Goal: Obtain resource: Obtain resource

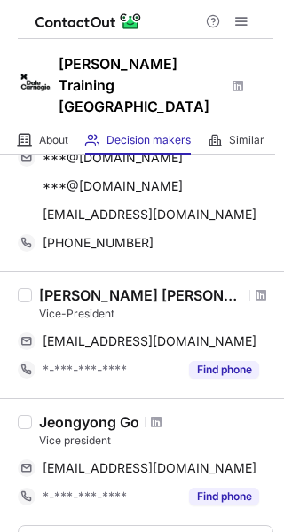
scroll to position [251, 0]
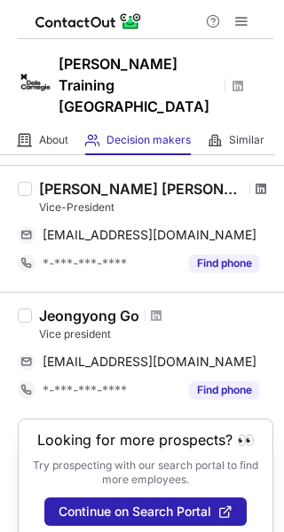
click at [255, 182] on span at bounding box center [260, 189] width 11 height 14
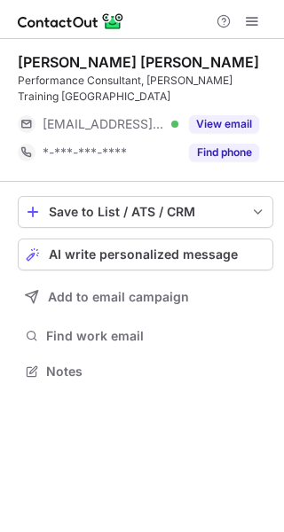
scroll to position [359, 284]
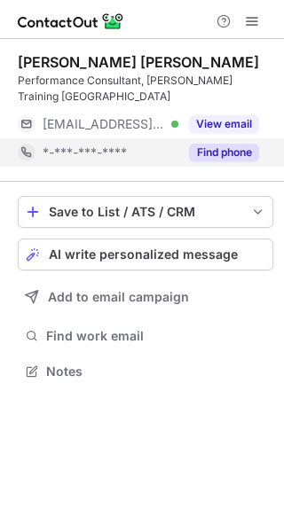
click at [236, 151] on button "Find phone" at bounding box center [224, 153] width 70 height 18
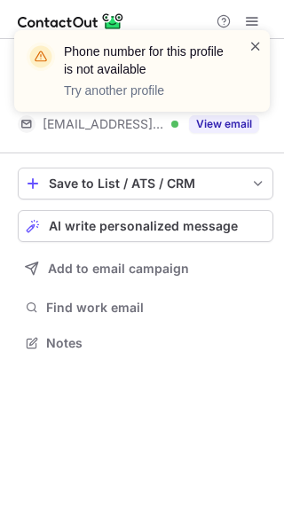
scroll to position [331, 284]
click at [261, 40] on span at bounding box center [255, 46] width 14 height 18
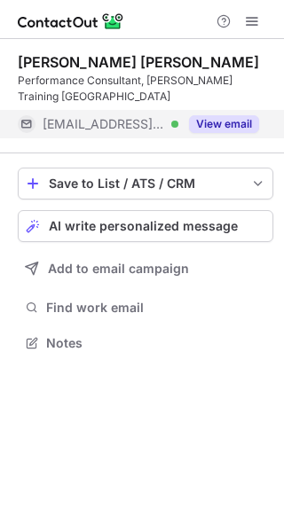
click at [219, 125] on button "View email" at bounding box center [224, 124] width 70 height 18
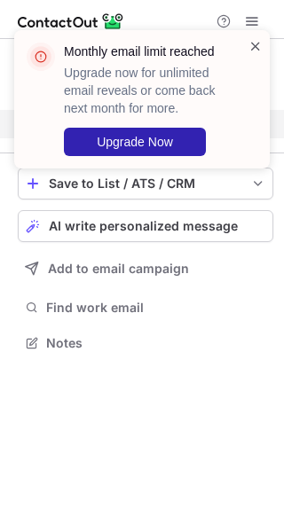
click at [256, 48] on span at bounding box center [255, 46] width 14 height 18
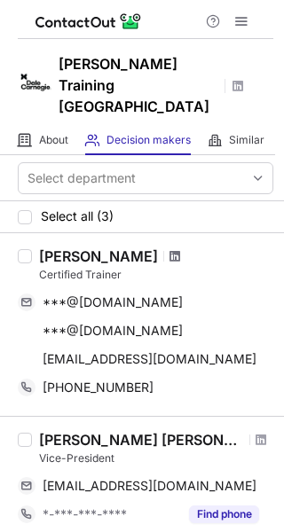
click at [169, 249] on span at bounding box center [174, 256] width 11 height 14
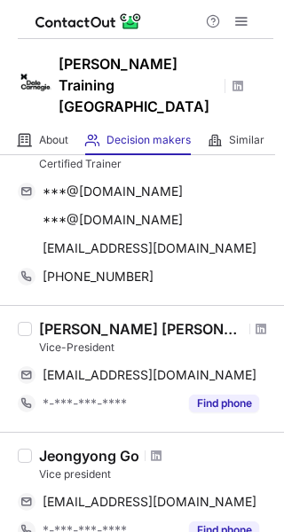
scroll to position [113, 0]
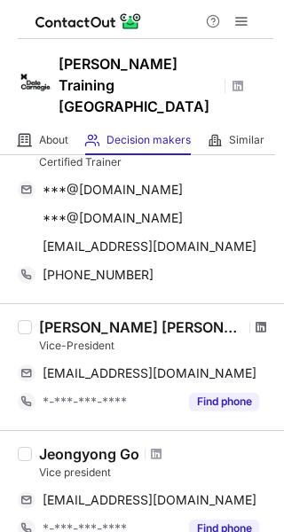
click at [255, 320] on span at bounding box center [260, 327] width 11 height 14
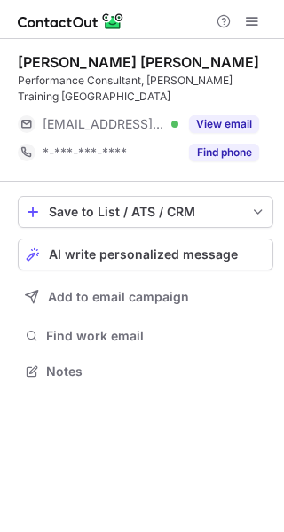
scroll to position [359, 284]
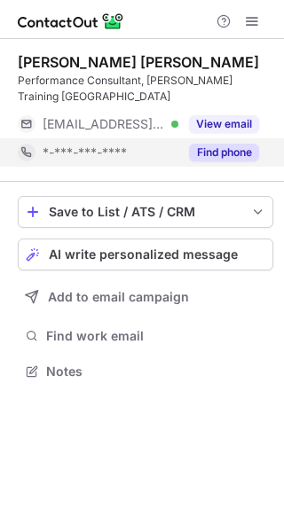
click at [201, 150] on button "Find phone" at bounding box center [224, 153] width 70 height 18
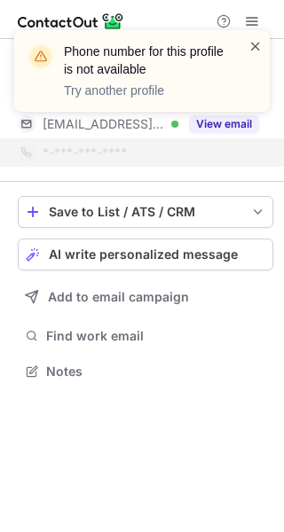
click at [255, 43] on span at bounding box center [255, 46] width 14 height 18
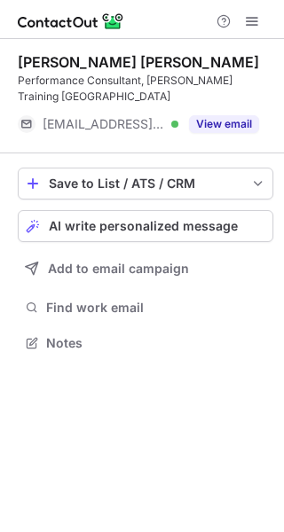
scroll to position [331, 284]
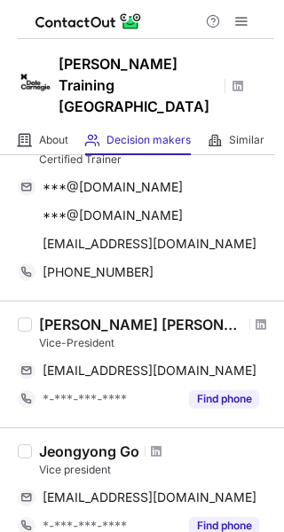
scroll to position [251, 0]
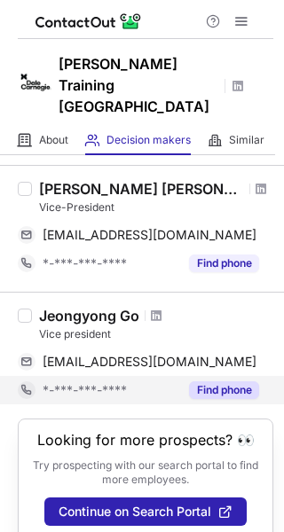
click at [214, 379] on div "Find phone" at bounding box center [218, 390] width 81 height 28
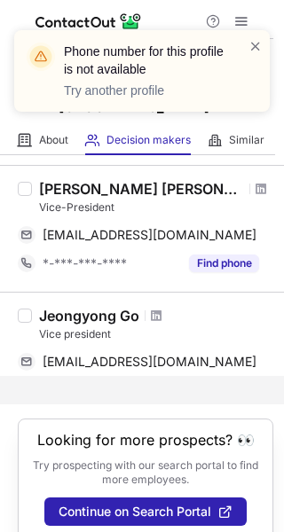
scroll to position [223, 0]
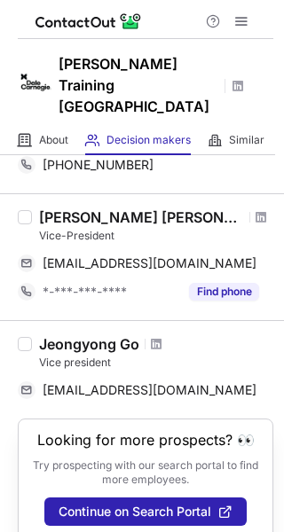
click at [156, 335] on div "Jeongyong Go" at bounding box center [156, 344] width 234 height 18
click at [156, 337] on span at bounding box center [156, 344] width 11 height 14
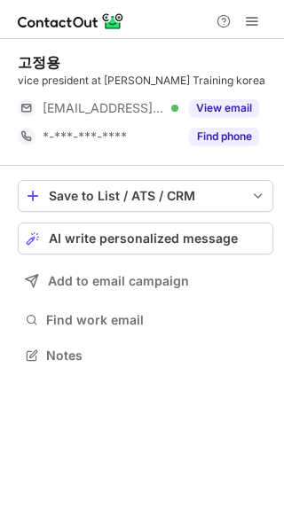
scroll to position [343, 284]
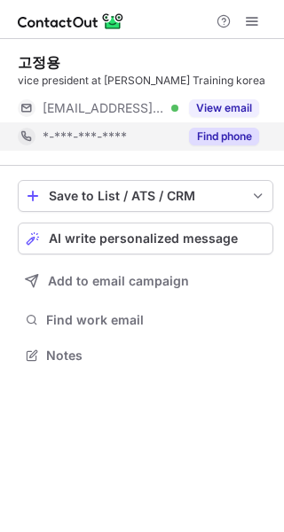
click at [239, 138] on button "Find phone" at bounding box center [224, 137] width 70 height 18
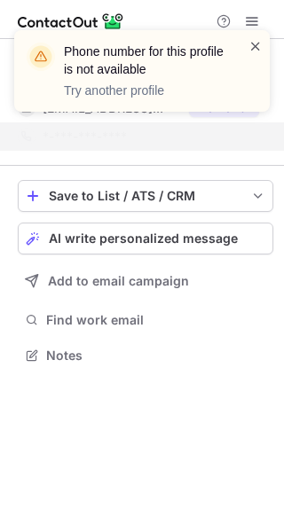
click at [255, 46] on span at bounding box center [255, 46] width 14 height 18
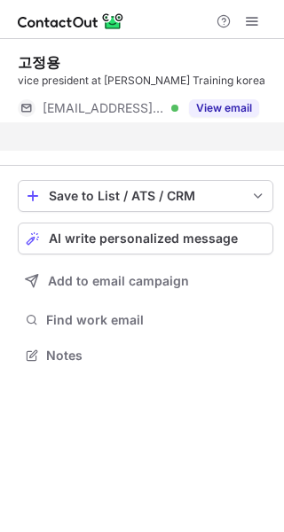
scroll to position [315, 284]
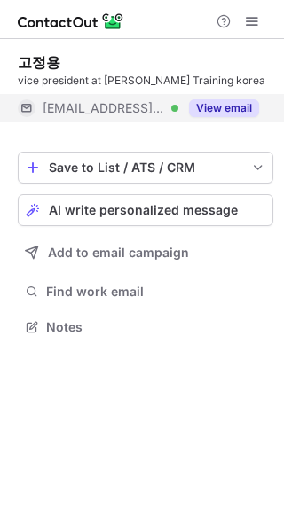
click at [228, 100] on button "View email" at bounding box center [224, 108] width 70 height 18
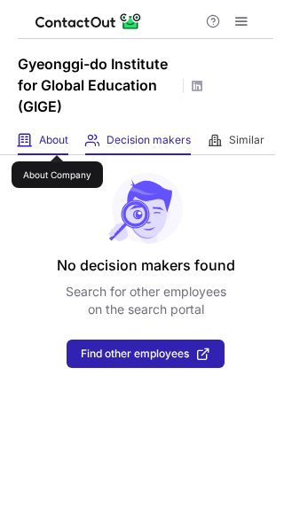
click at [57, 139] on span "About" at bounding box center [53, 140] width 29 height 14
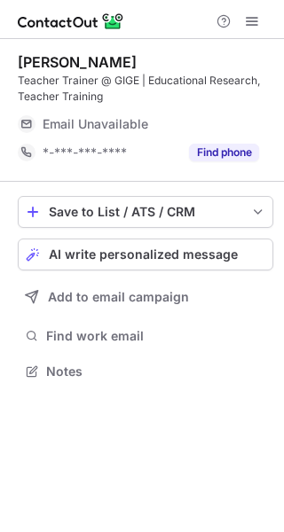
scroll to position [359, 284]
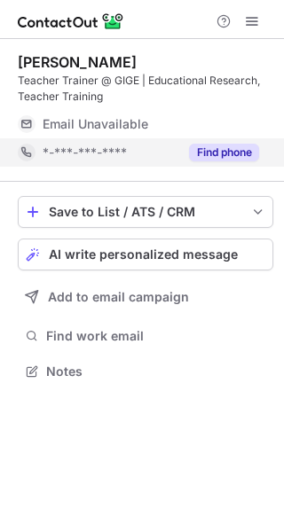
click at [231, 153] on button "Find phone" at bounding box center [224, 153] width 70 height 18
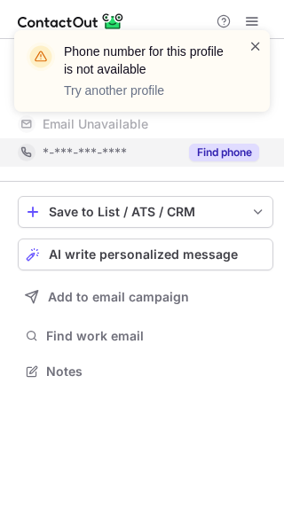
click at [252, 48] on span at bounding box center [255, 46] width 14 height 18
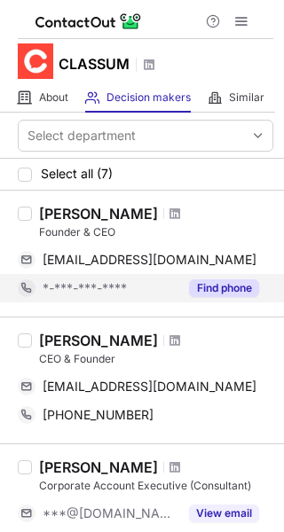
click at [219, 283] on button "Find phone" at bounding box center [224, 288] width 70 height 18
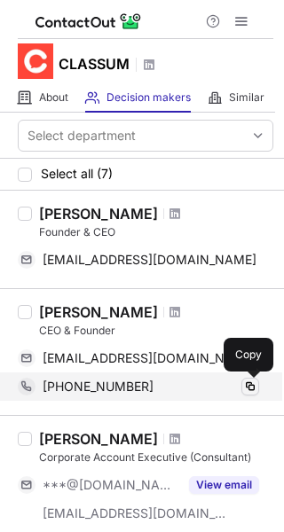
click at [250, 394] on button at bounding box center [250, 387] width 18 height 18
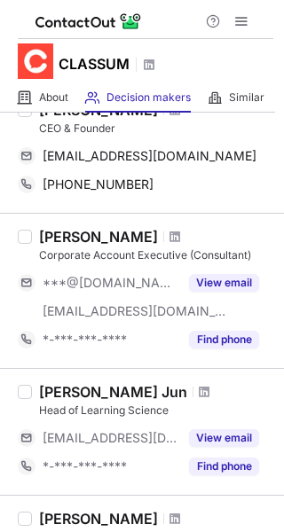
scroll to position [239, 0]
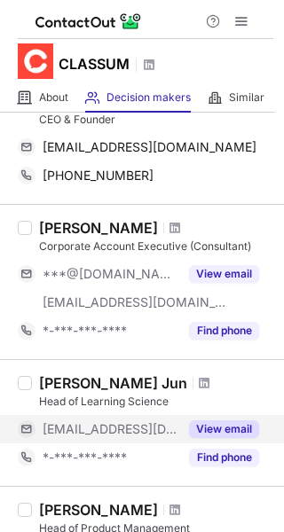
click at [244, 435] on button "View email" at bounding box center [224, 429] width 70 height 18
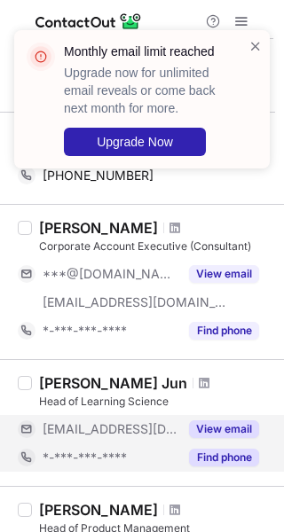
click at [232, 455] on button "Find phone" at bounding box center [224, 458] width 70 height 18
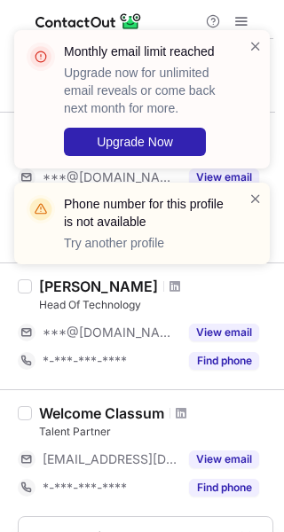
scroll to position [709, 0]
